Goal: Find specific page/section: Find specific page/section

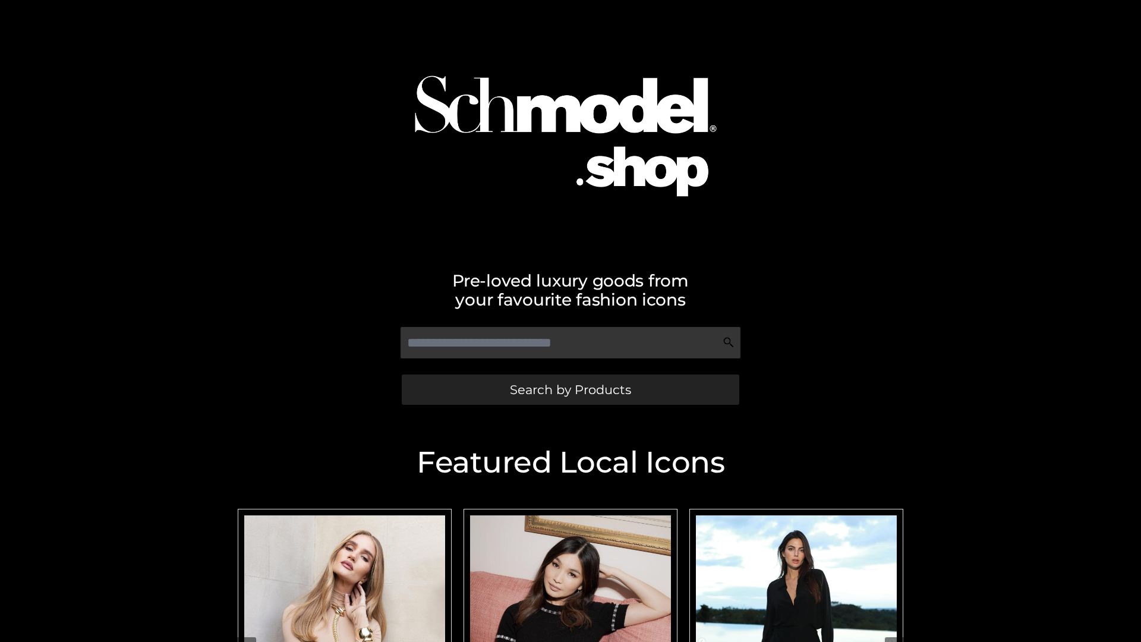
click at [570, 389] on span "Search by Products" at bounding box center [570, 389] width 121 height 12
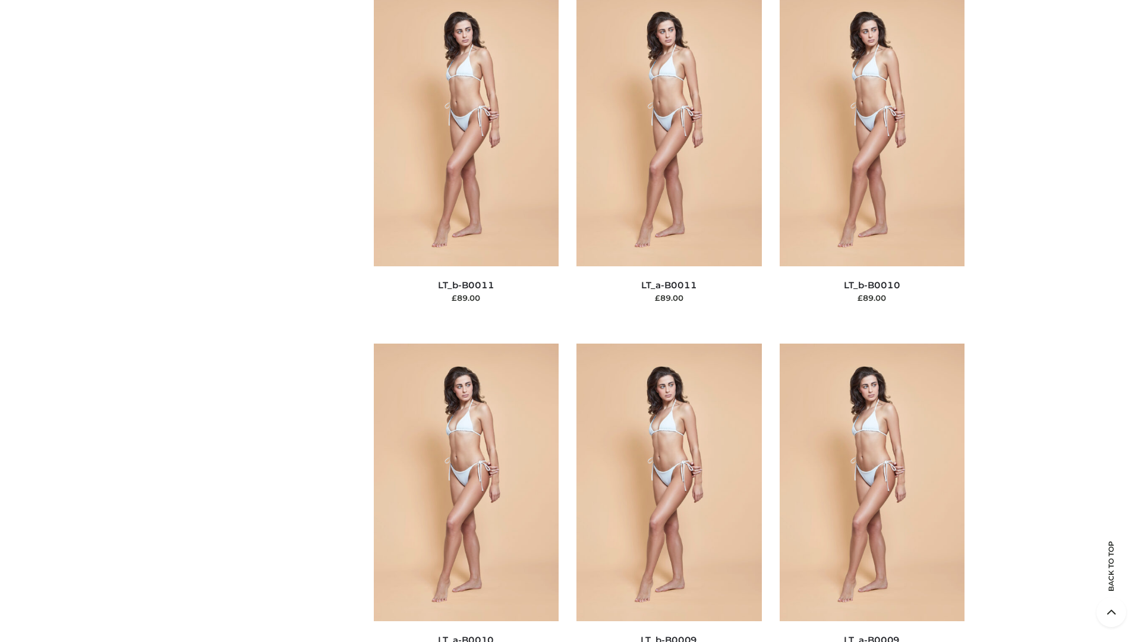
scroll to position [5337, 0]
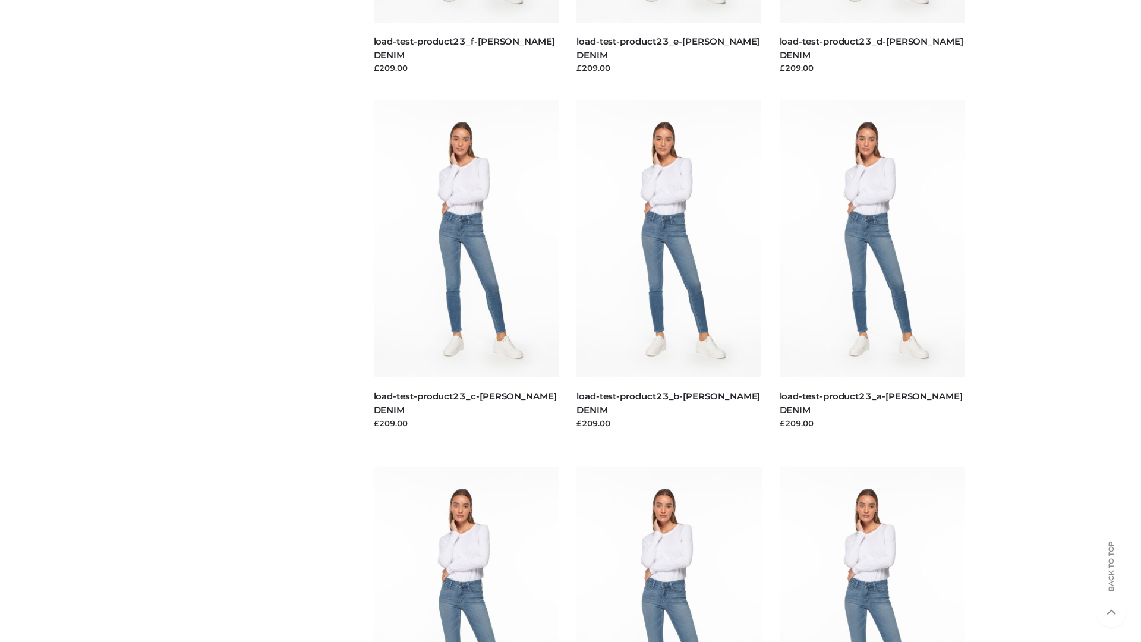
scroll to position [1042, 0]
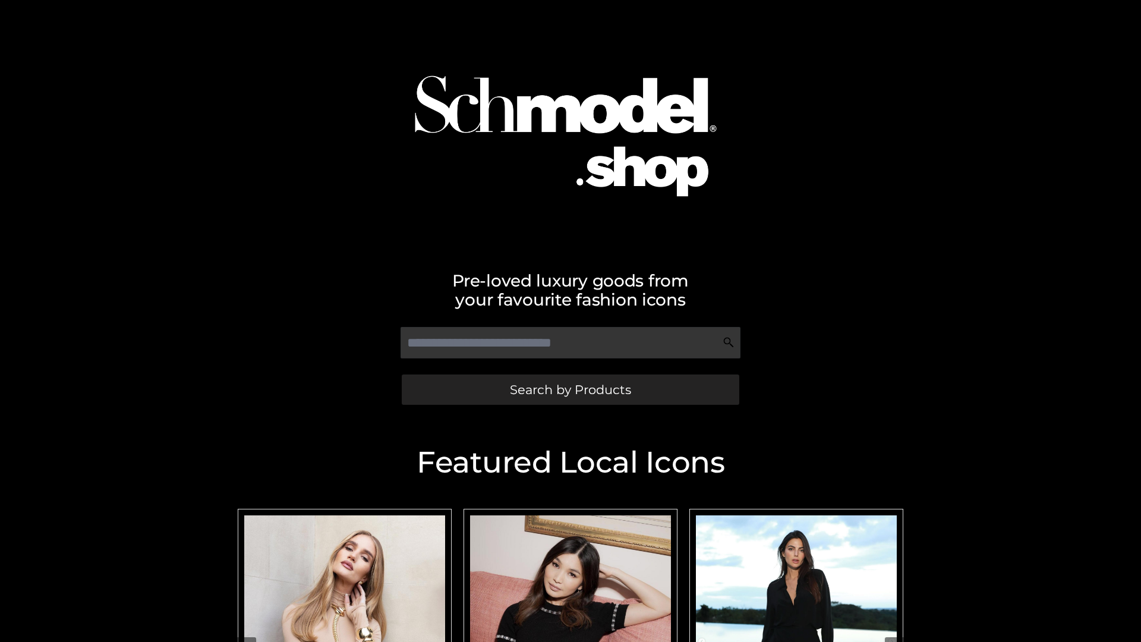
click at [570, 389] on span "Search by Products" at bounding box center [570, 389] width 121 height 12
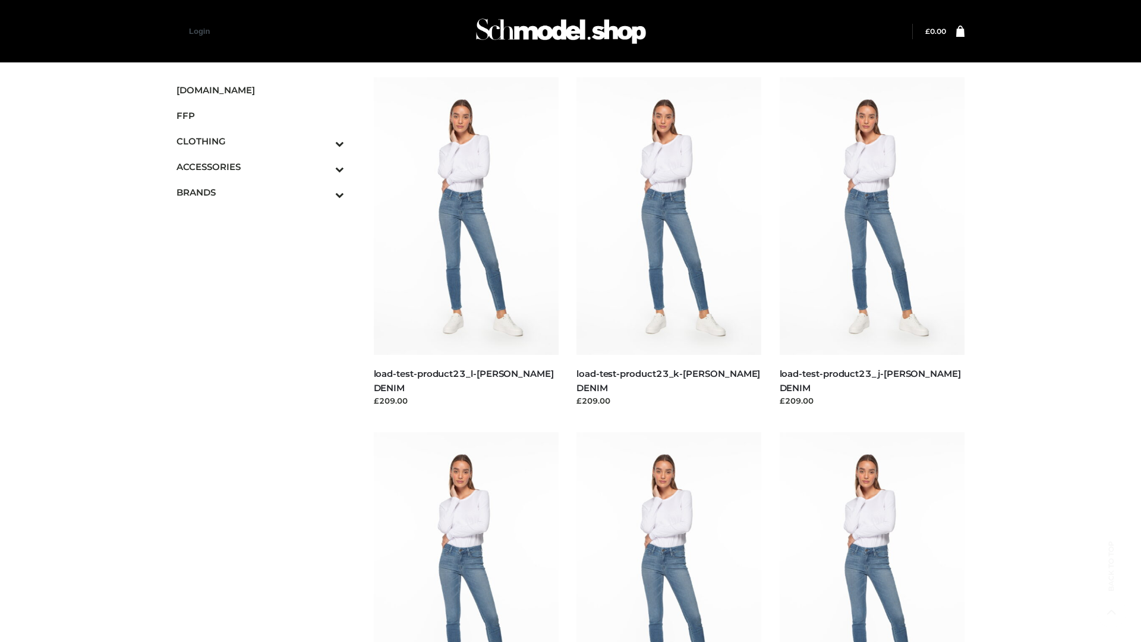
scroll to position [1042, 0]
